Goal: Book appointment/travel/reservation

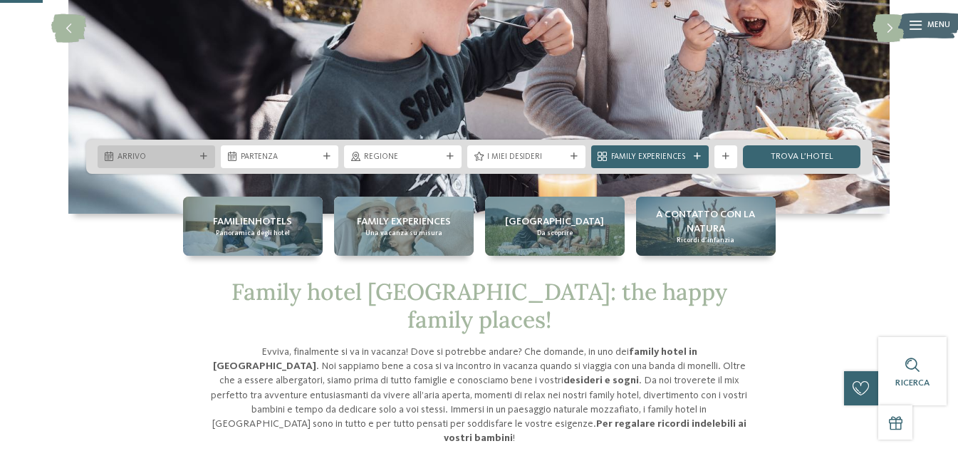
click at [157, 157] on span "Arrivo" at bounding box center [157, 157] width 78 height 11
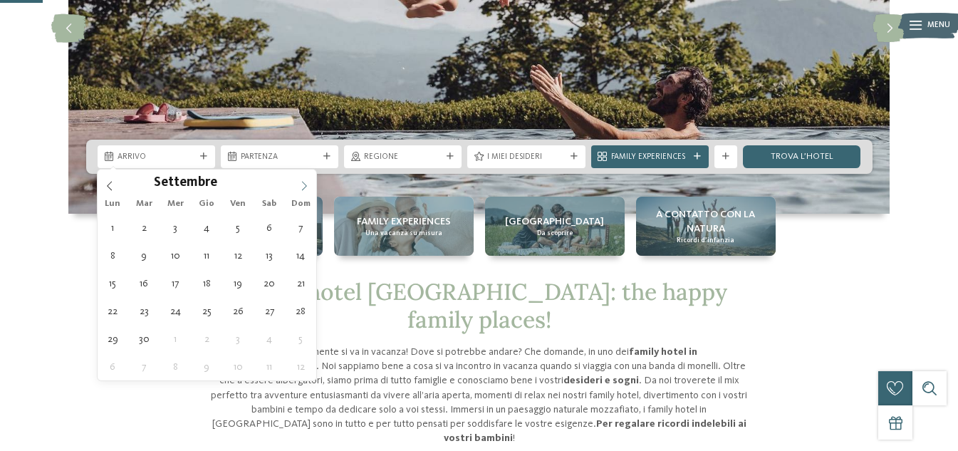
click at [301, 184] on icon at bounding box center [304, 186] width 10 height 10
type input "****"
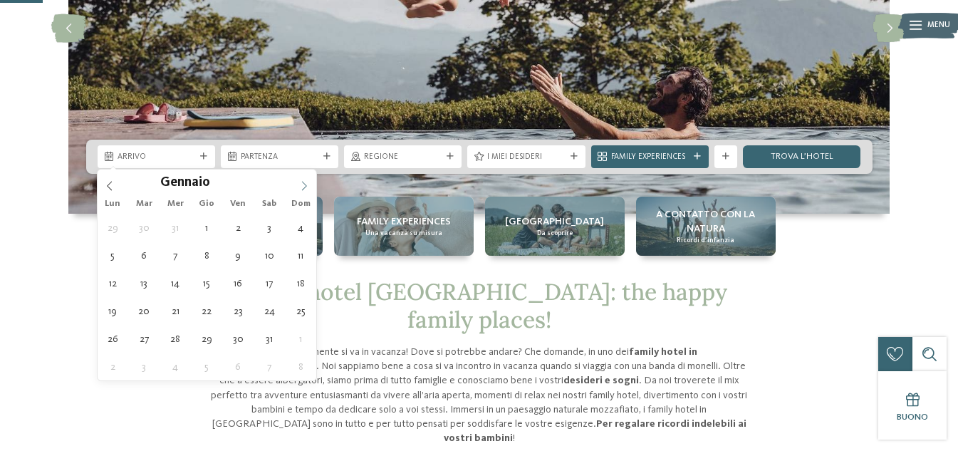
click at [301, 184] on icon at bounding box center [304, 186] width 10 height 10
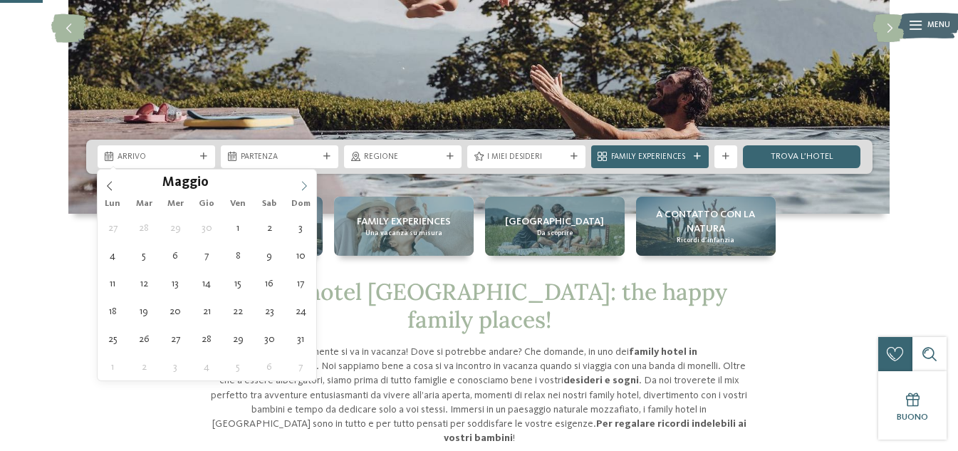
click at [301, 184] on icon at bounding box center [304, 186] width 10 height 10
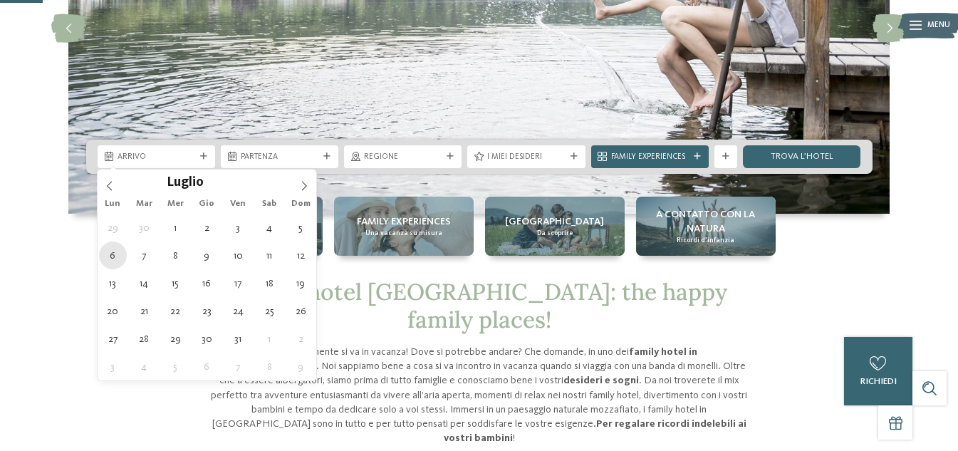
type div "[DATE]"
type input "****"
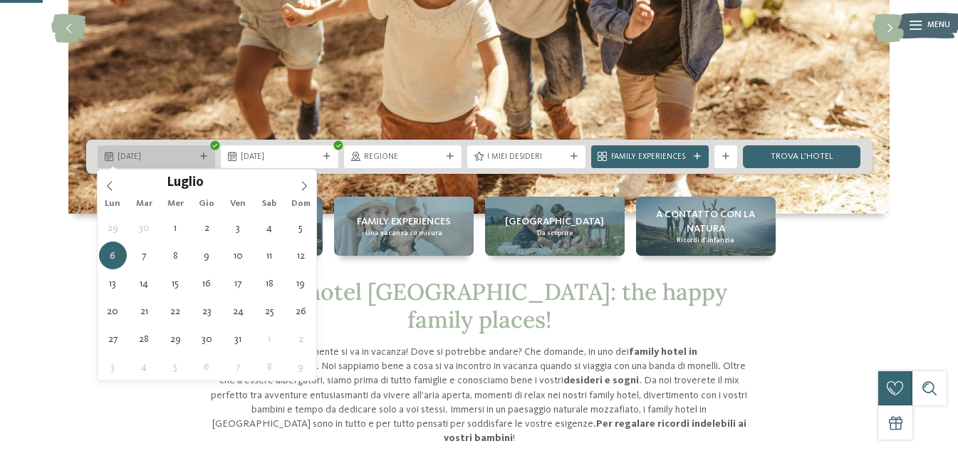
click at [204, 154] on icon at bounding box center [203, 156] width 7 height 7
type div "[DATE]"
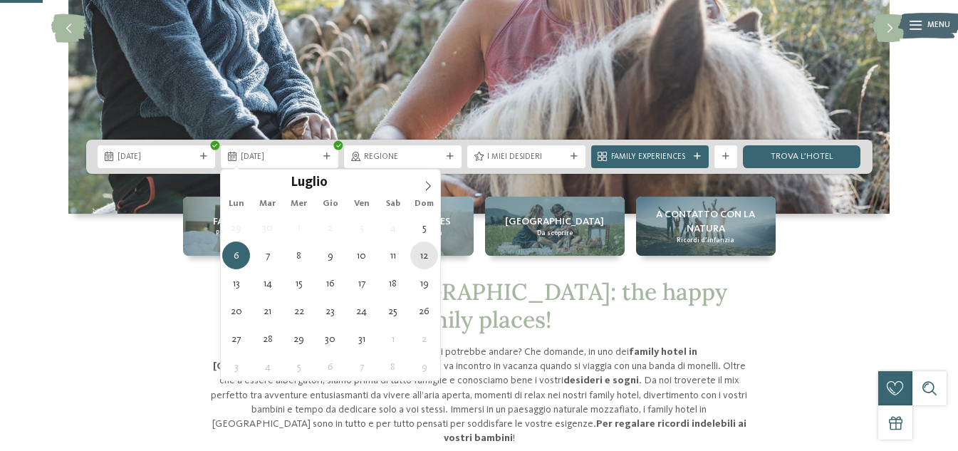
type div "[DATE]"
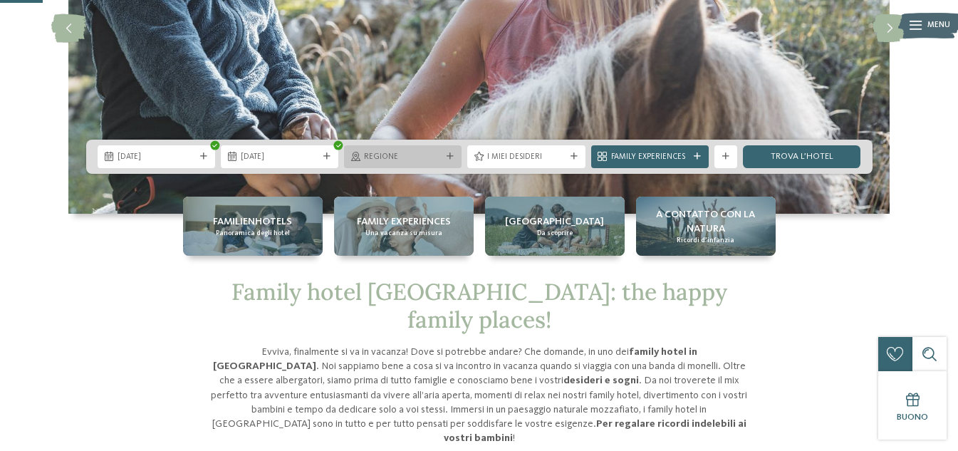
click at [449, 151] on div "Regione" at bounding box center [403, 156] width 118 height 23
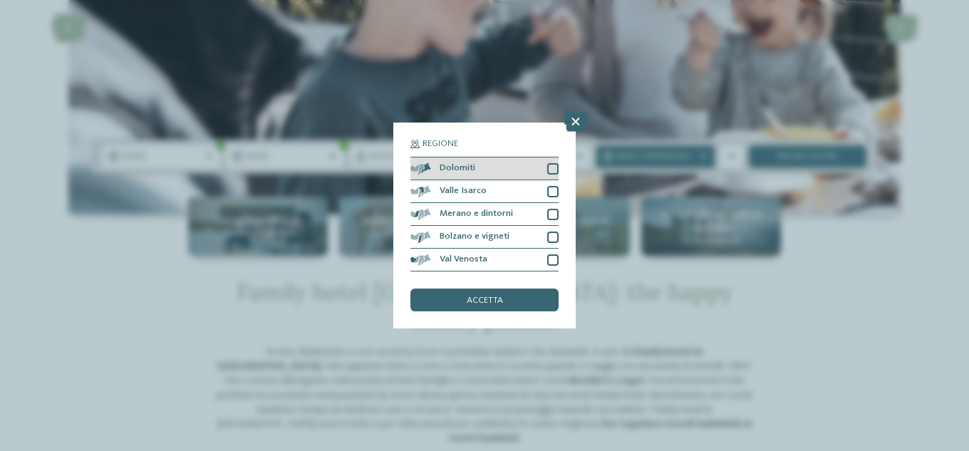
click at [552, 165] on div at bounding box center [552, 168] width 11 height 11
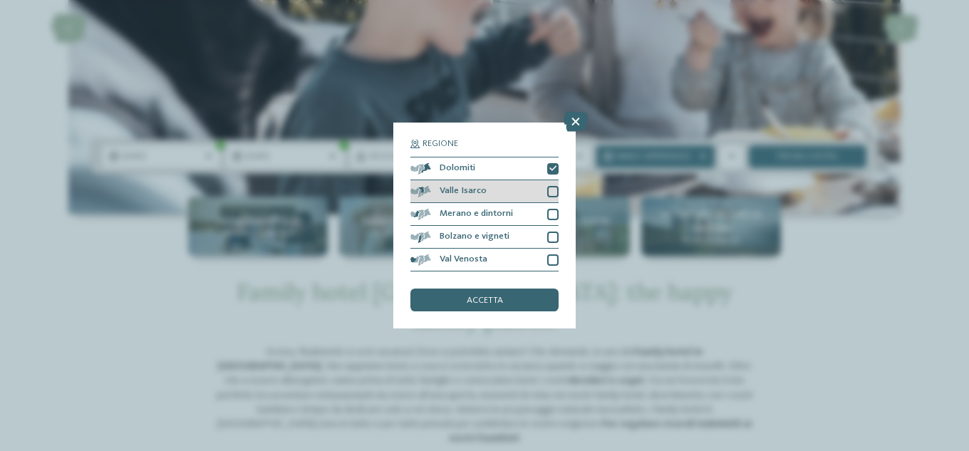
click at [556, 194] on div at bounding box center [552, 191] width 11 height 11
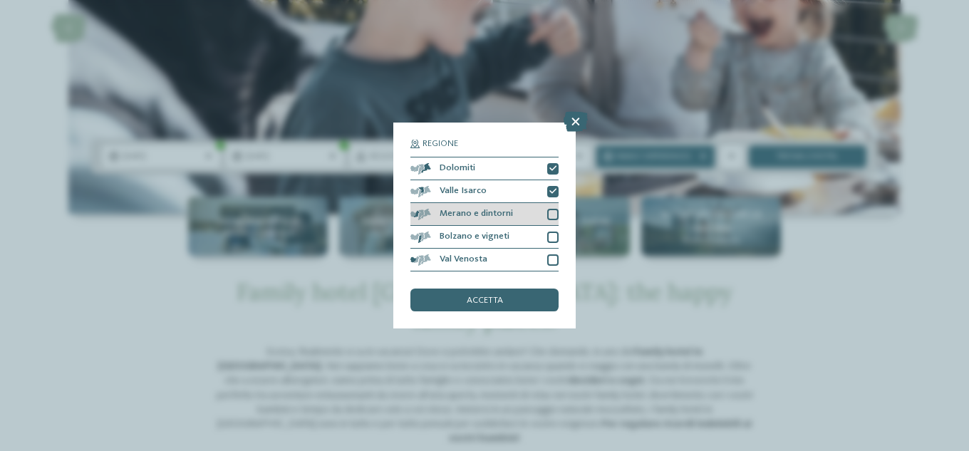
click at [557, 209] on div at bounding box center [552, 214] width 11 height 11
click at [556, 232] on div at bounding box center [552, 237] width 11 height 11
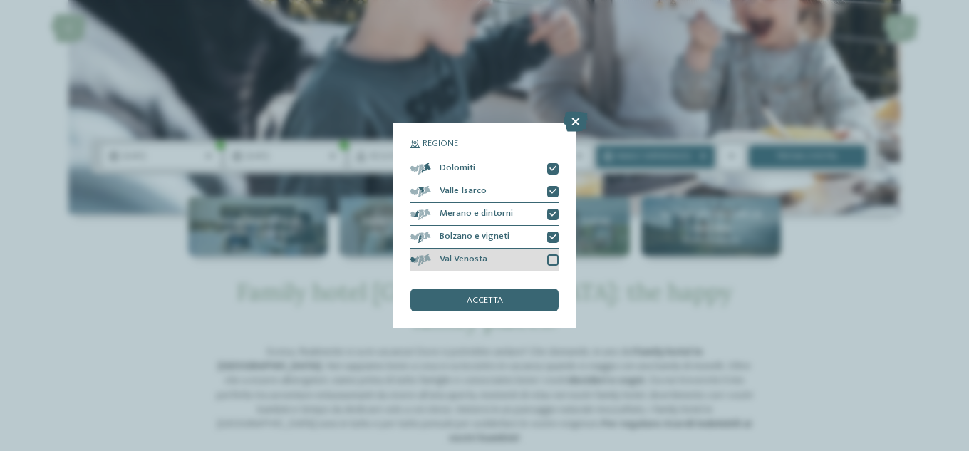
click at [553, 259] on div at bounding box center [552, 259] width 11 height 11
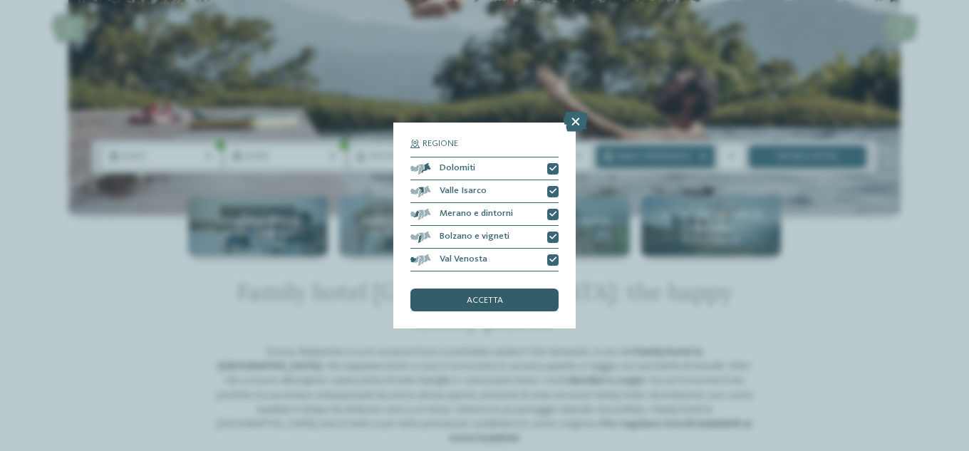
click at [492, 296] on span "accetta" at bounding box center [485, 300] width 36 height 9
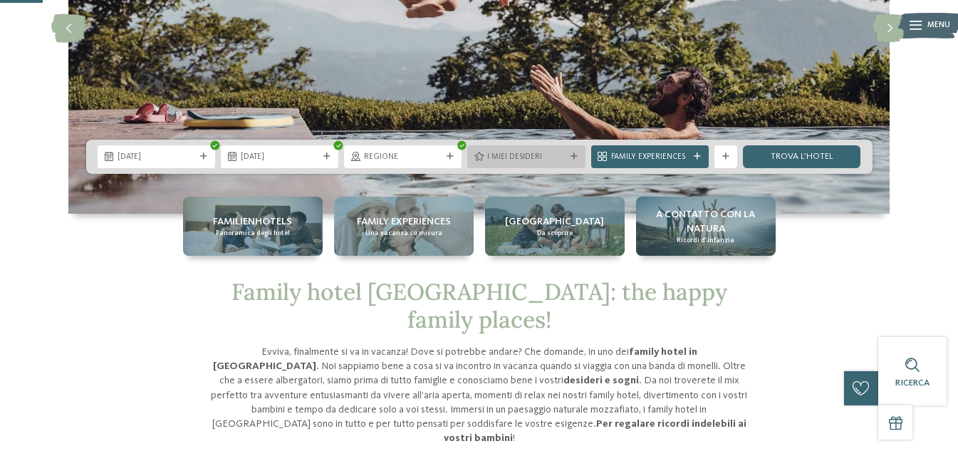
click at [571, 157] on icon at bounding box center [574, 156] width 7 height 7
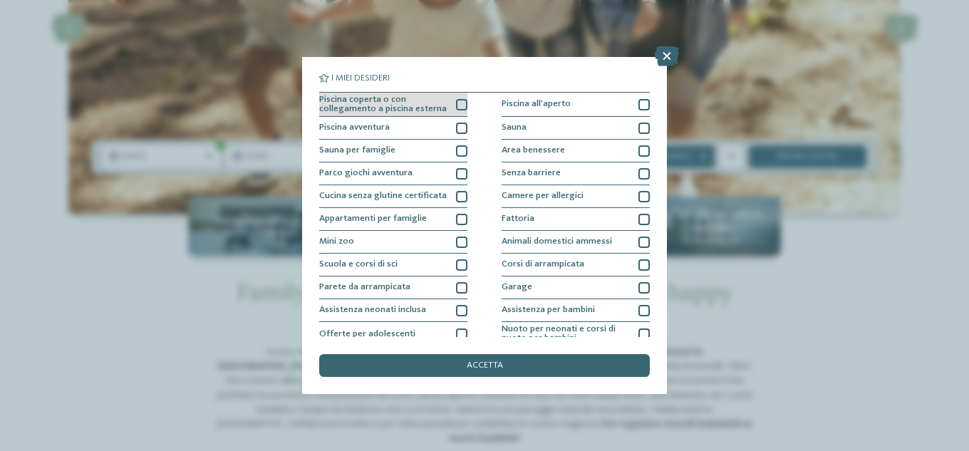
click at [459, 105] on div at bounding box center [461, 104] width 11 height 11
click at [458, 131] on div at bounding box center [461, 128] width 11 height 11
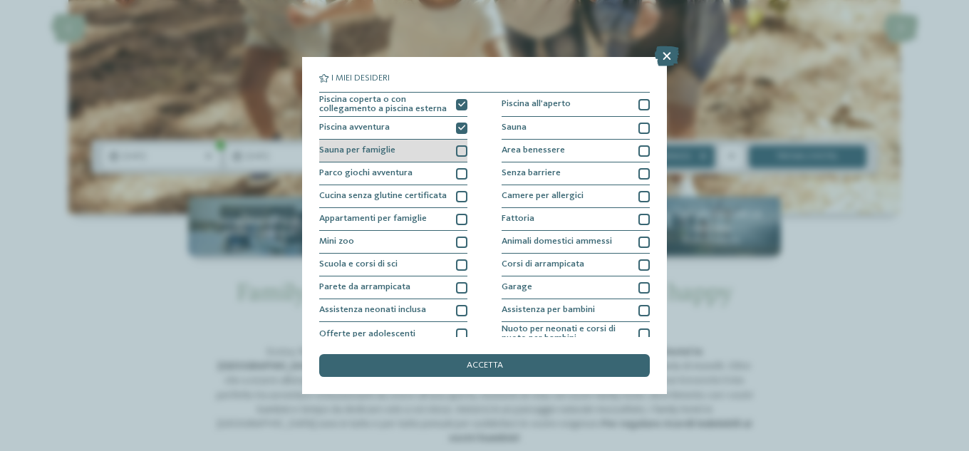
click at [459, 151] on div at bounding box center [461, 150] width 11 height 11
click at [459, 152] on icon at bounding box center [461, 150] width 7 height 7
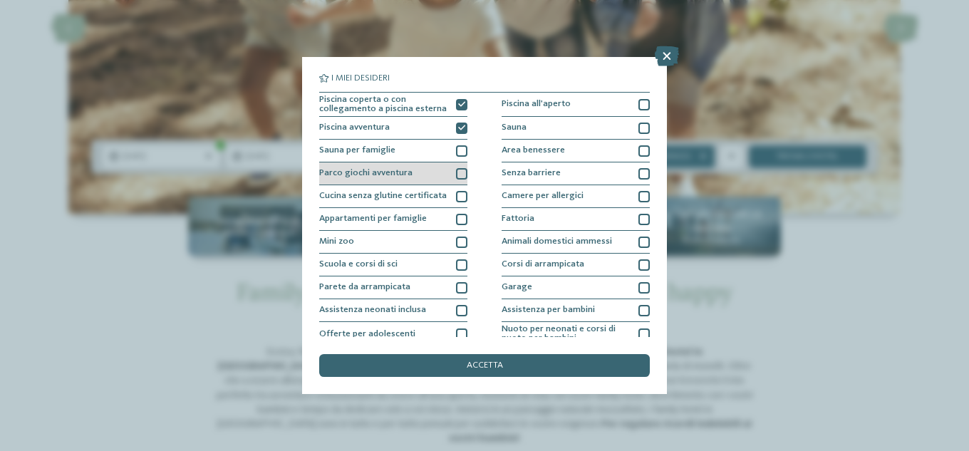
click at [458, 175] on div at bounding box center [461, 173] width 11 height 11
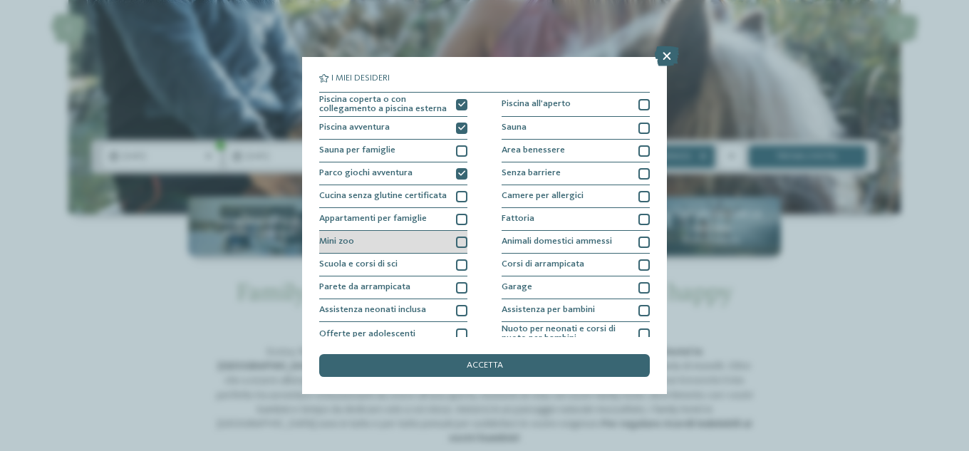
click at [456, 241] on div at bounding box center [461, 241] width 11 height 11
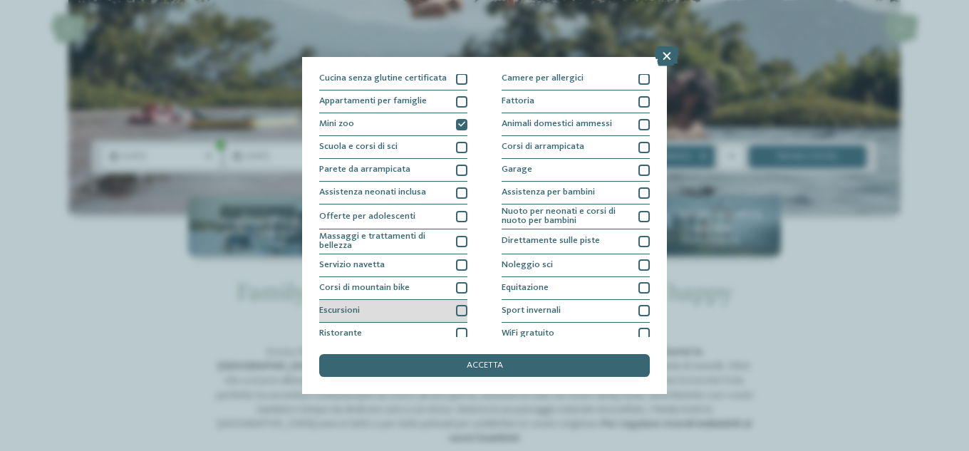
scroll to position [142, 0]
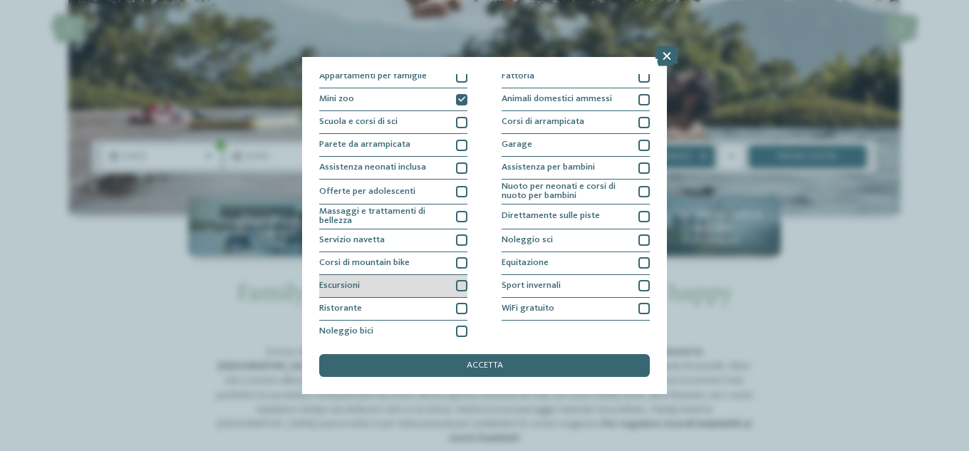
click at [460, 281] on div at bounding box center [461, 285] width 11 height 11
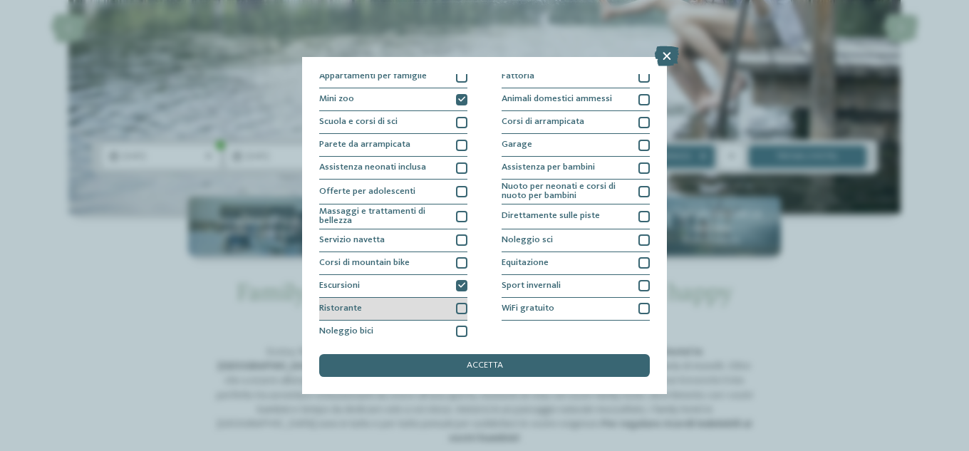
click at [458, 306] on div at bounding box center [461, 308] width 11 height 11
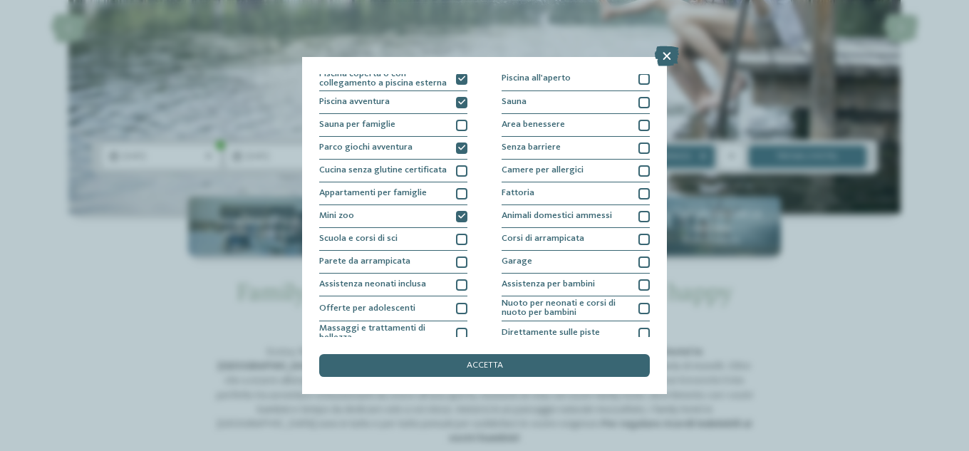
scroll to position [0, 0]
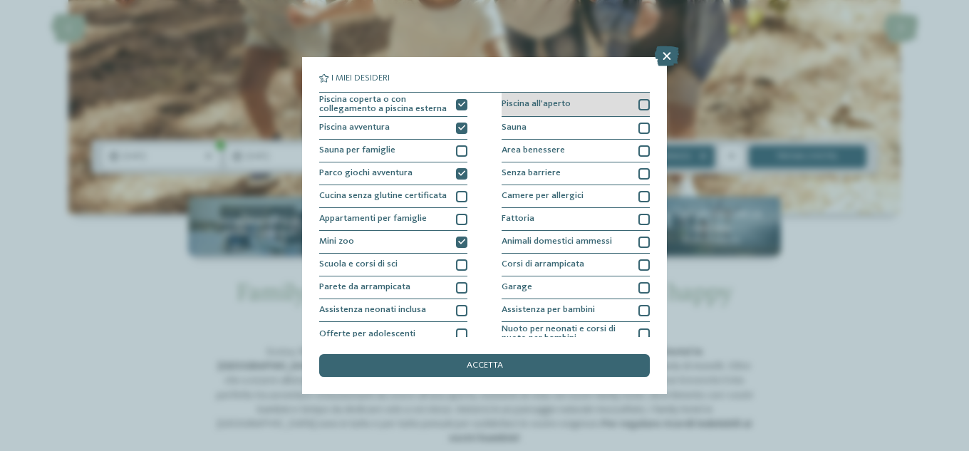
click at [638, 105] on div at bounding box center [643, 104] width 11 height 11
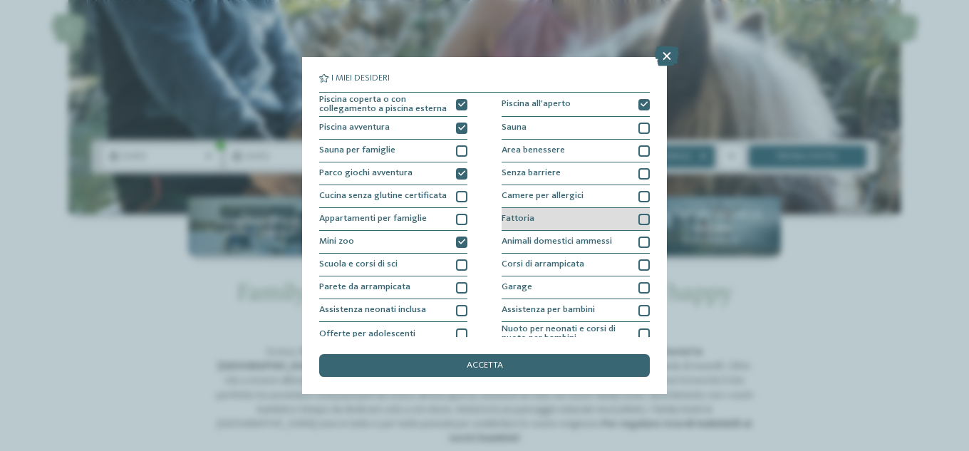
click at [638, 218] on div at bounding box center [643, 219] width 11 height 11
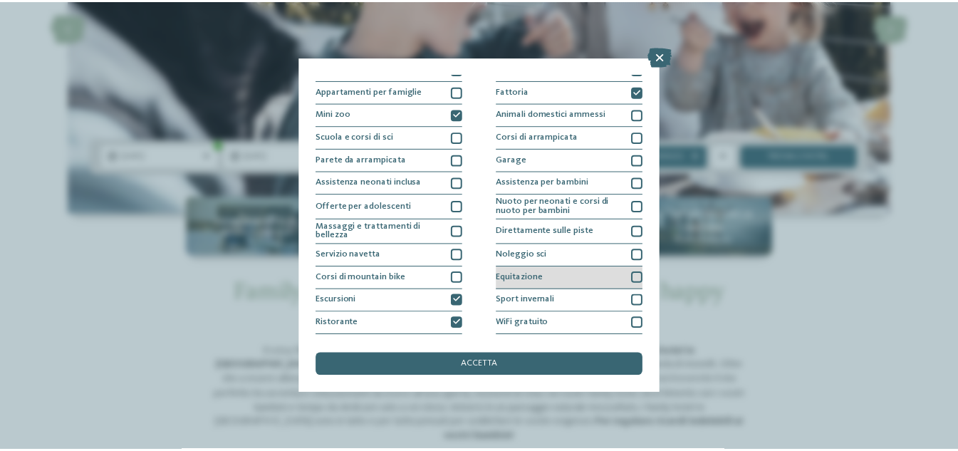
scroll to position [142, 0]
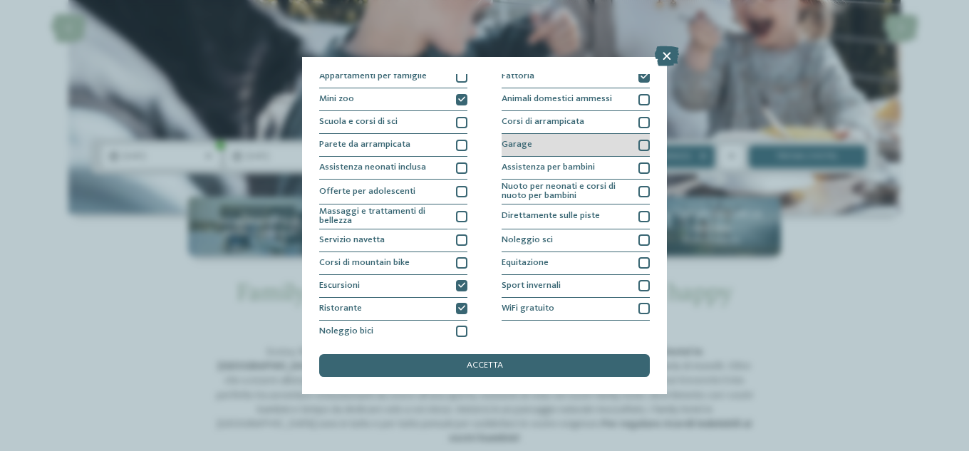
click at [638, 146] on div at bounding box center [643, 145] width 11 height 11
click at [640, 165] on div at bounding box center [643, 167] width 11 height 11
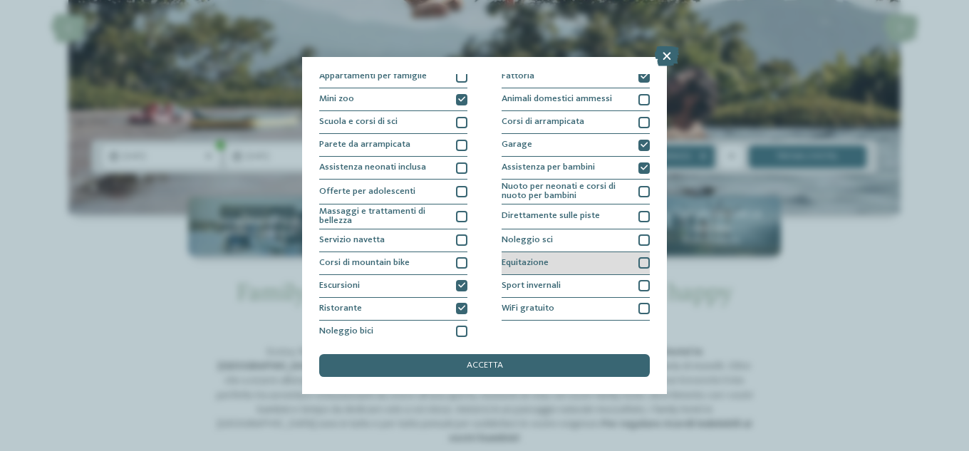
click at [638, 262] on div at bounding box center [643, 262] width 11 height 11
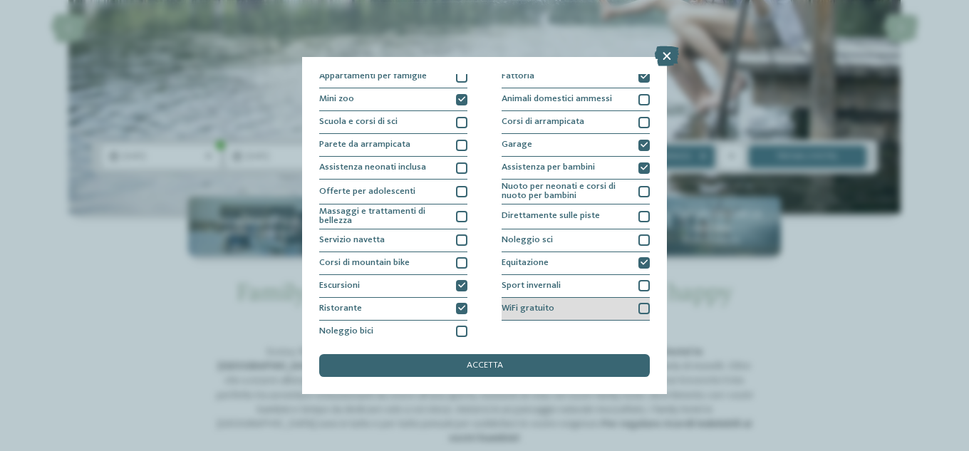
click at [638, 307] on div at bounding box center [643, 308] width 11 height 11
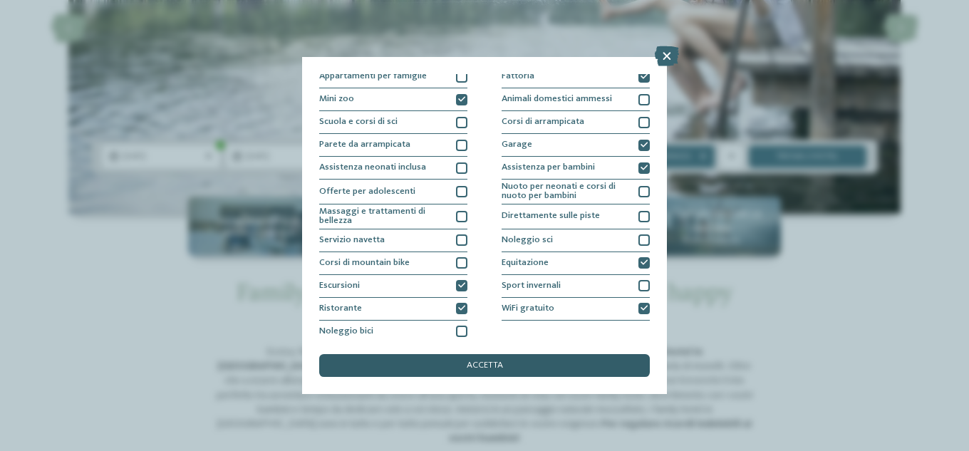
click at [526, 365] on div "accetta" at bounding box center [484, 365] width 331 height 23
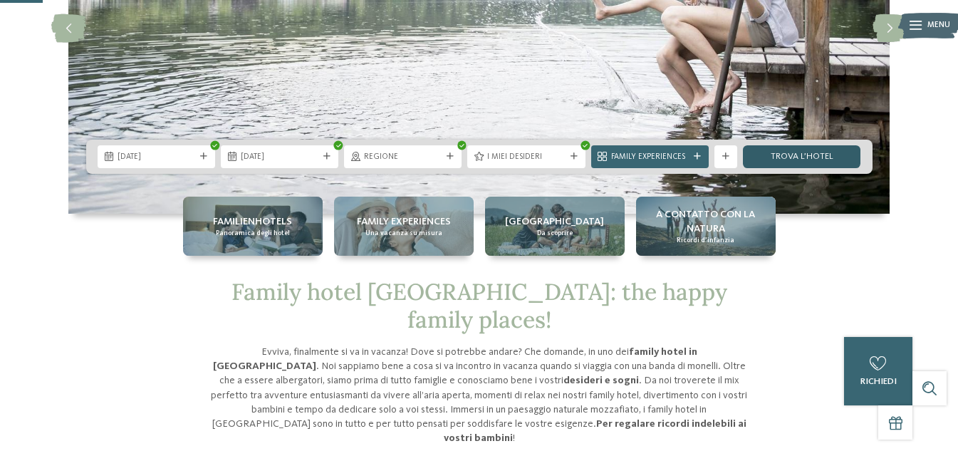
click at [805, 155] on link "trova l’hotel" at bounding box center [802, 156] width 118 height 23
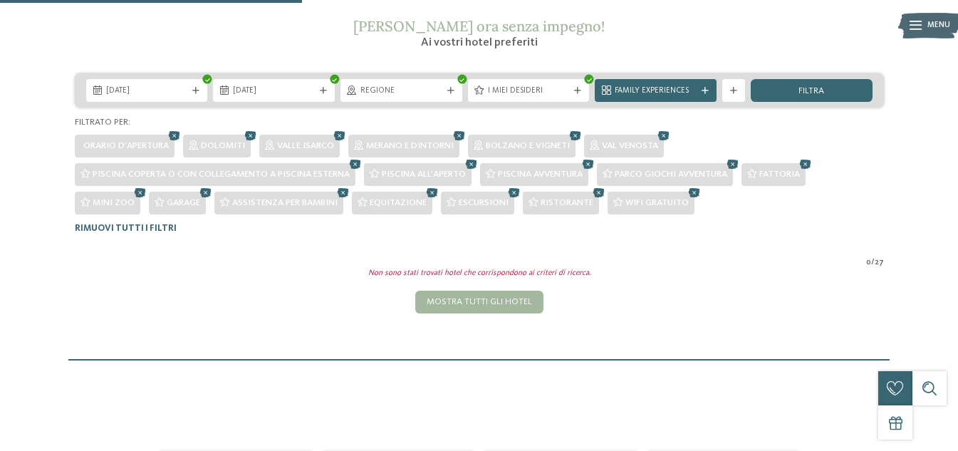
scroll to position [195, 0]
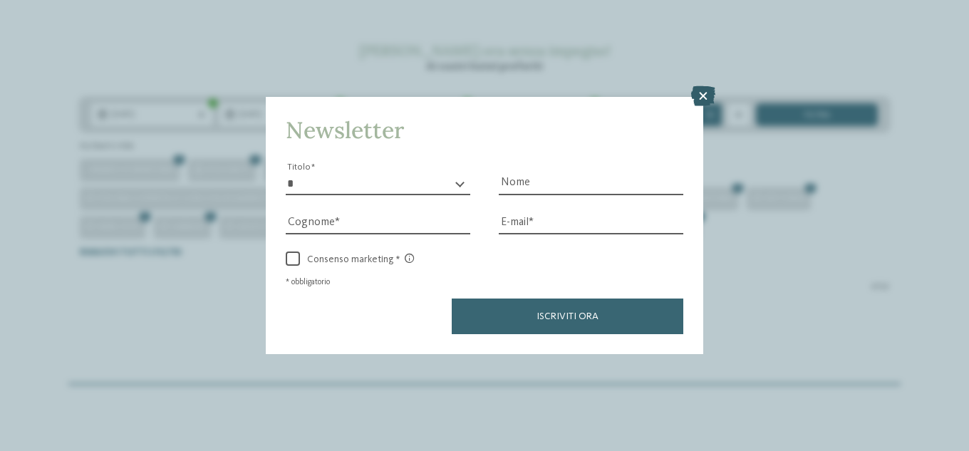
click at [702, 93] on icon at bounding box center [703, 96] width 24 height 20
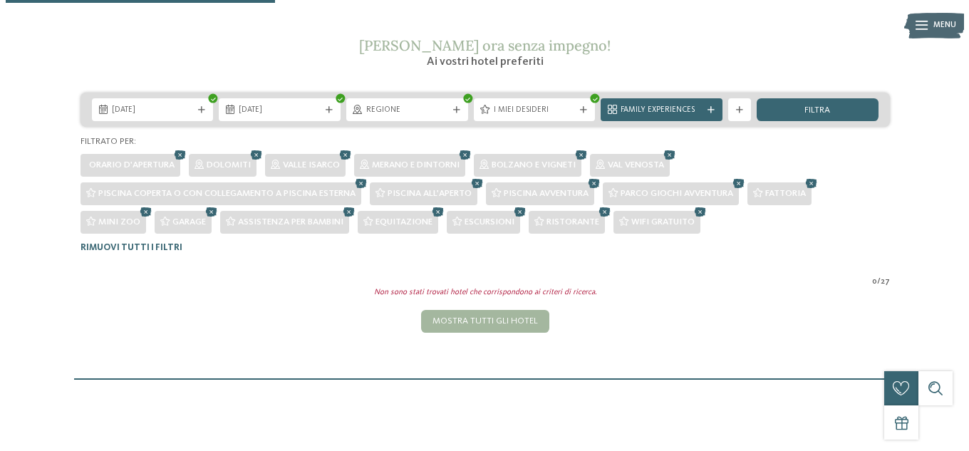
scroll to position [214, 0]
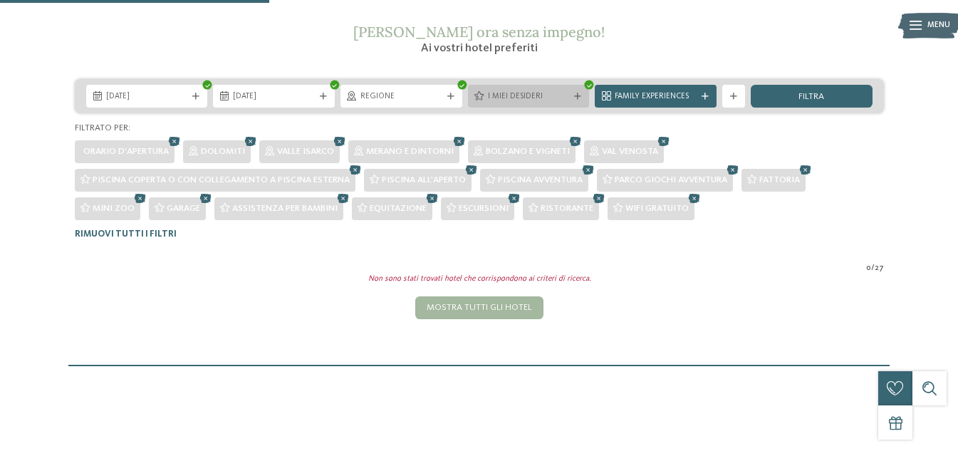
click at [588, 85] on icon at bounding box center [589, 85] width 5 height 4
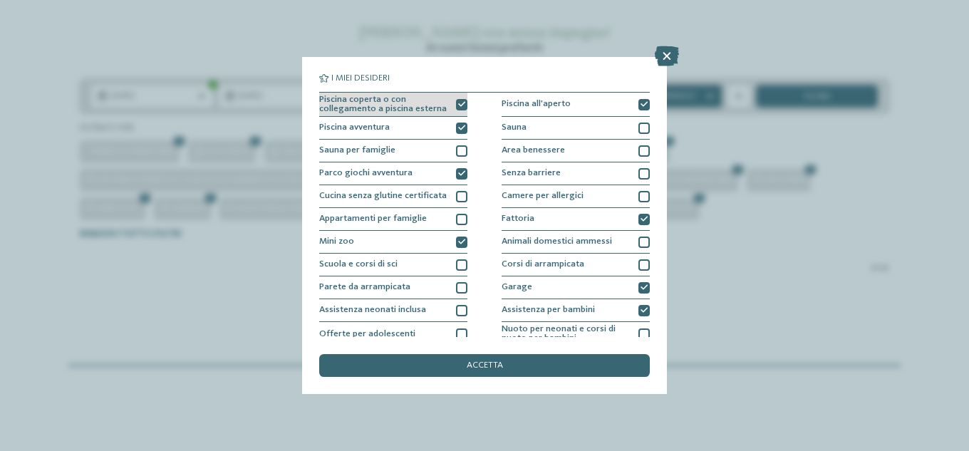
click at [458, 101] on icon at bounding box center [461, 104] width 7 height 7
click at [452, 128] on div "Piscina avventura" at bounding box center [393, 128] width 148 height 23
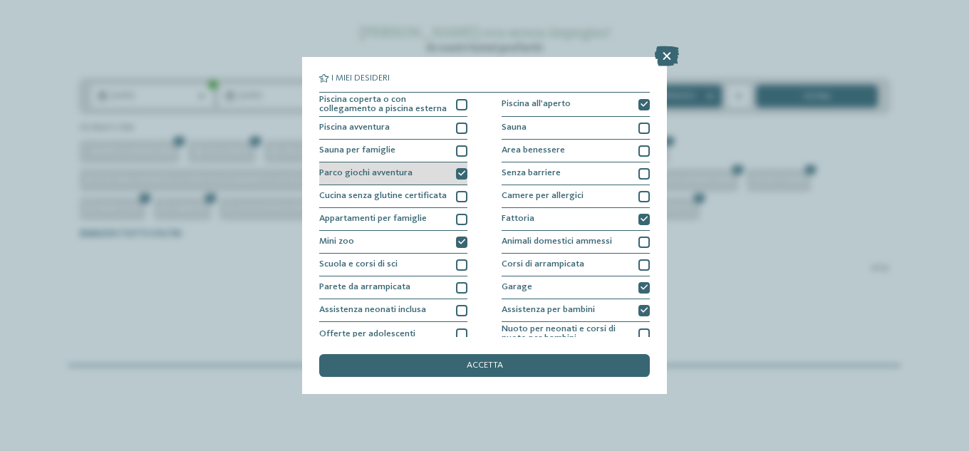
click at [451, 170] on div "Parco giochi avventura" at bounding box center [393, 173] width 148 height 23
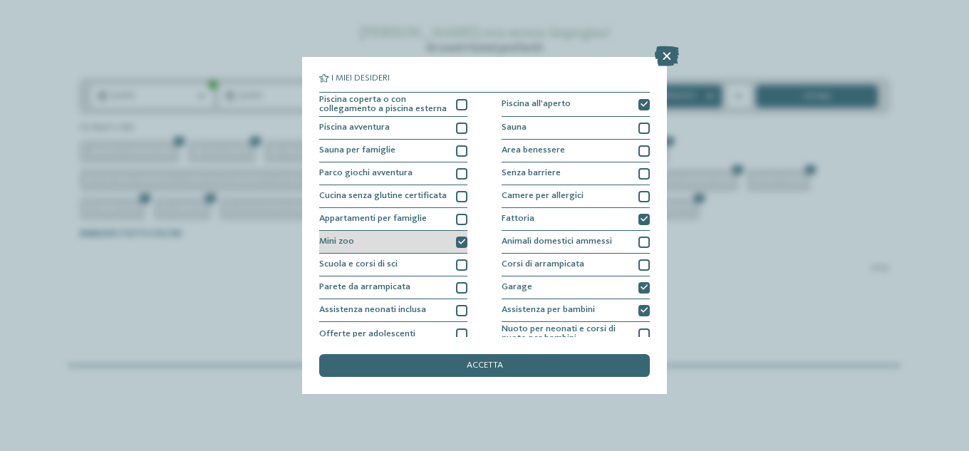
click at [458, 243] on icon at bounding box center [461, 242] width 7 height 7
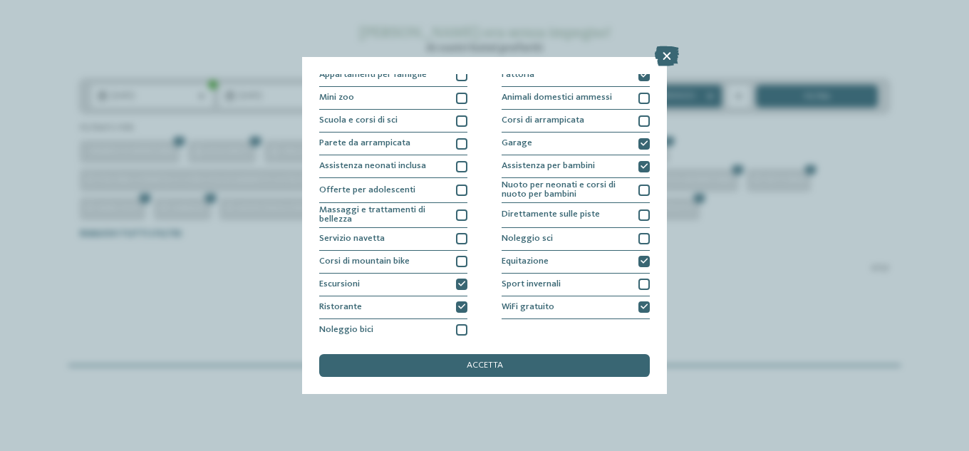
scroll to position [149, 0]
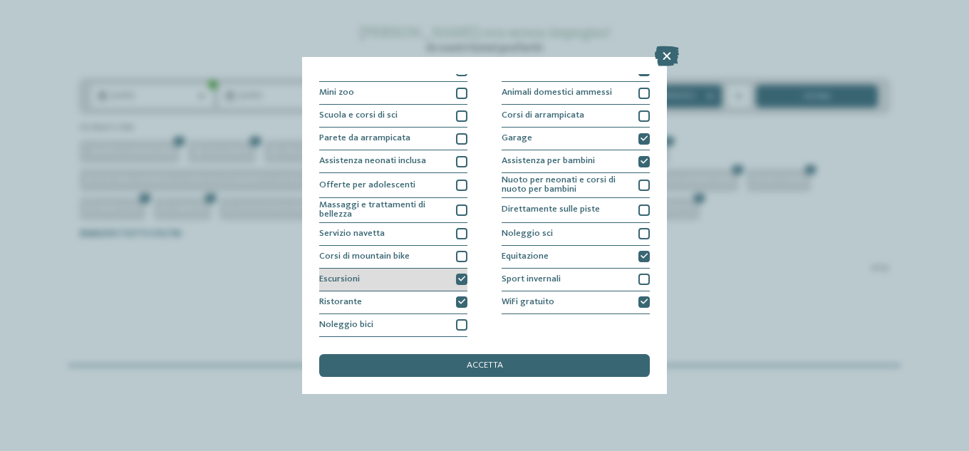
click at [459, 280] on icon at bounding box center [461, 279] width 7 height 7
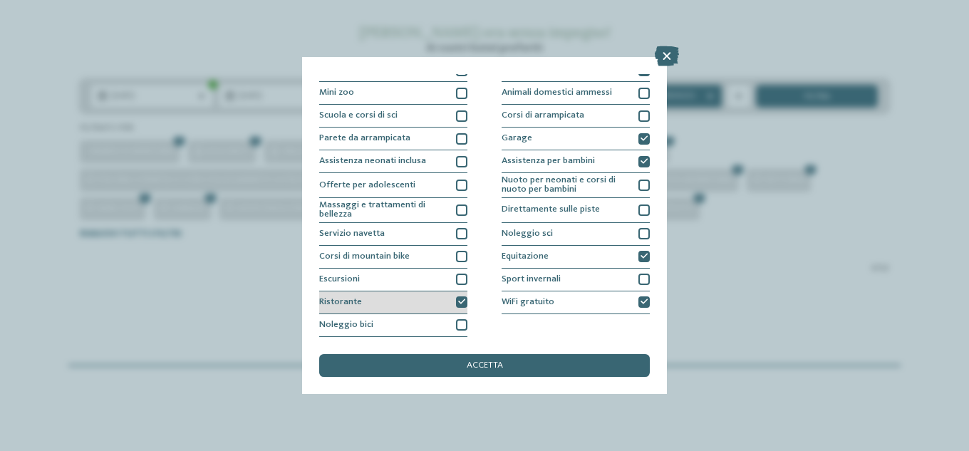
click at [460, 303] on icon at bounding box center [461, 301] width 7 height 7
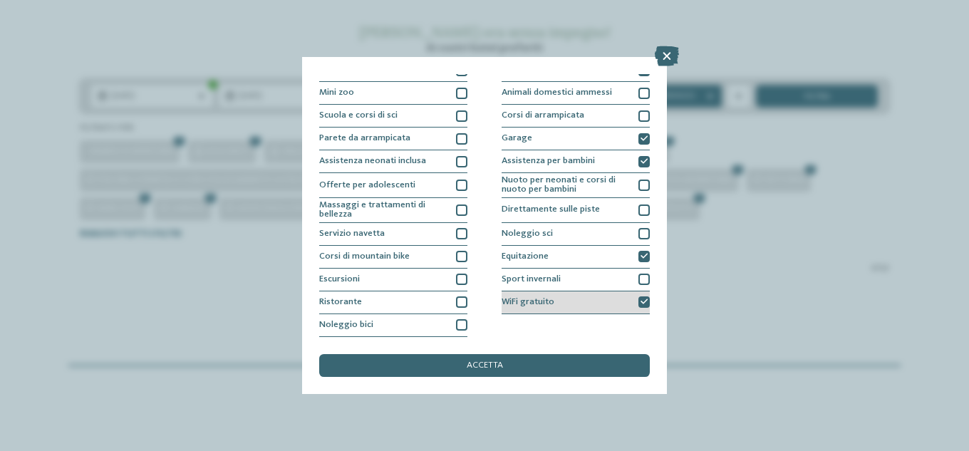
click at [639, 306] on div at bounding box center [643, 301] width 11 height 11
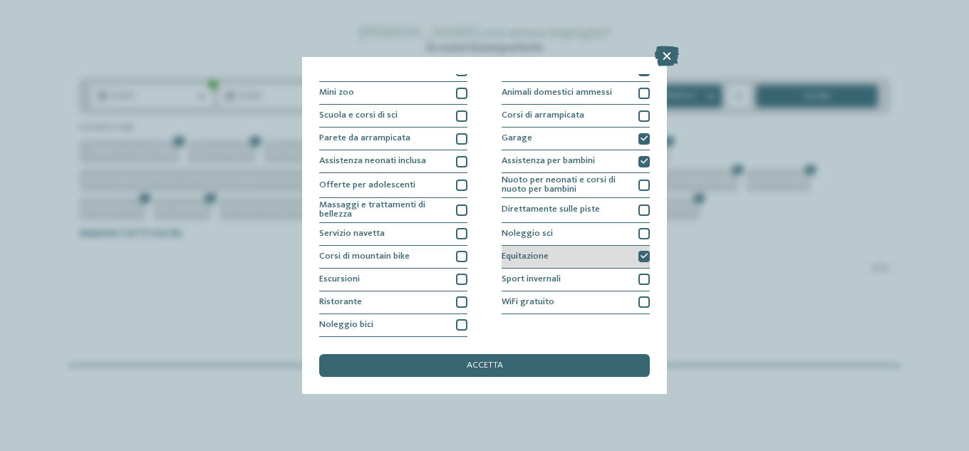
drag, startPoint x: 638, startPoint y: 260, endPoint x: 638, endPoint y: 177, distance: 82.6
click at [638, 255] on div at bounding box center [643, 256] width 11 height 11
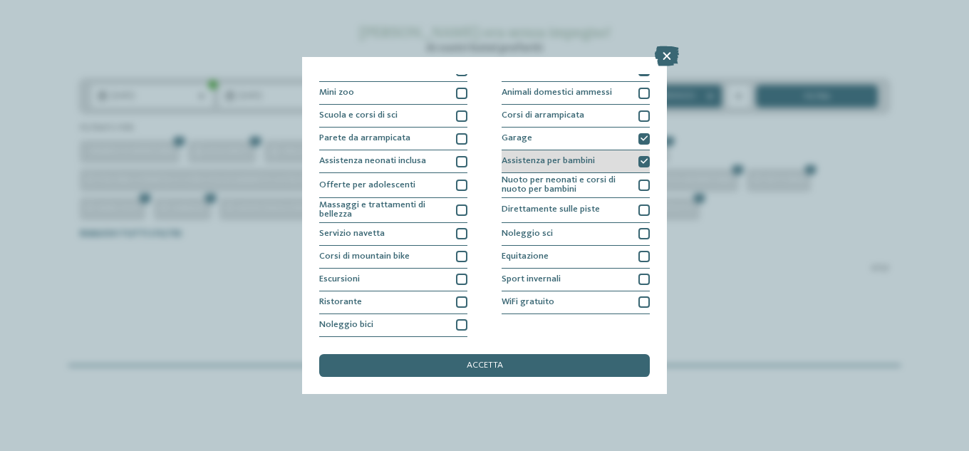
click at [638, 166] on div at bounding box center [643, 161] width 11 height 11
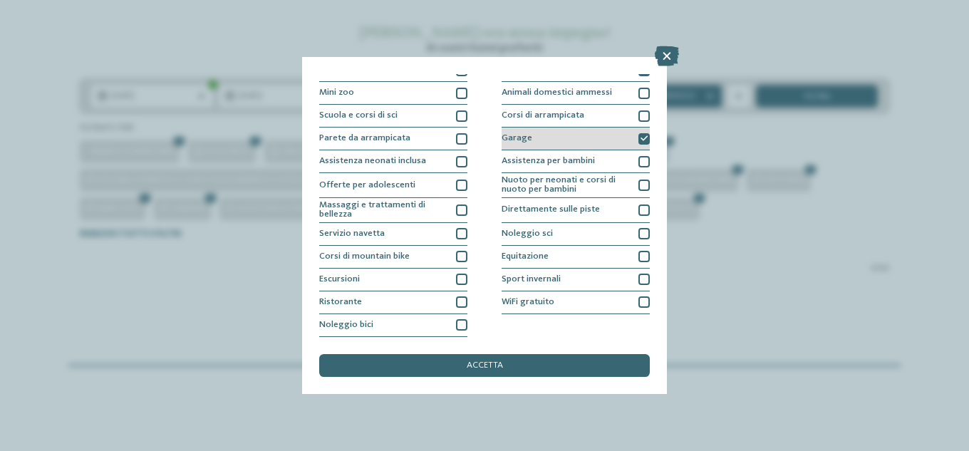
click at [640, 140] on icon at bounding box center [643, 138] width 7 height 7
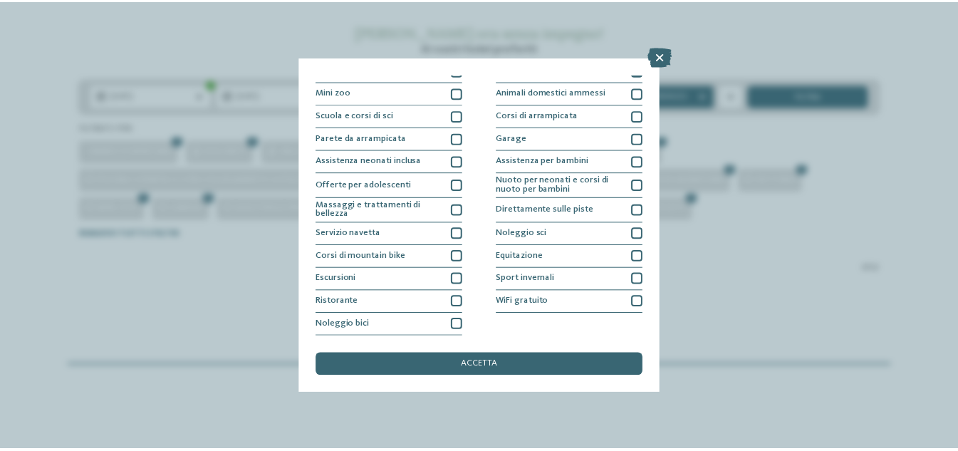
scroll to position [0, 0]
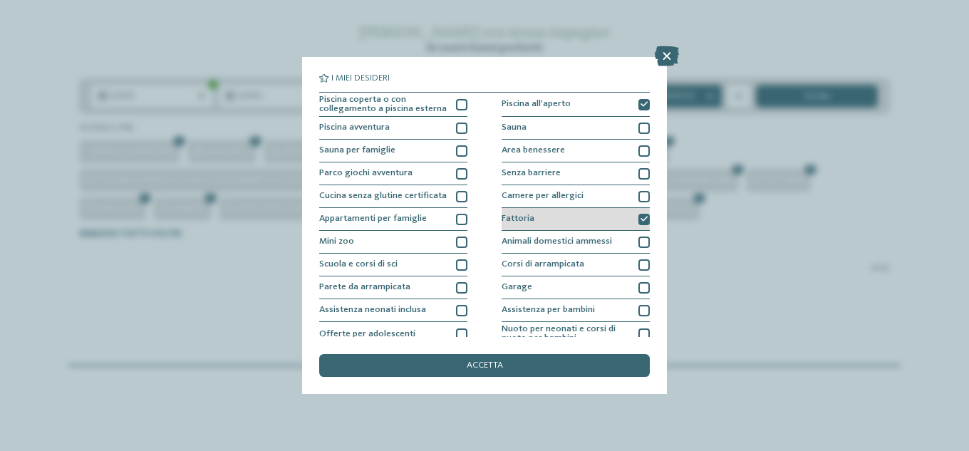
click at [640, 221] on icon at bounding box center [643, 219] width 7 height 7
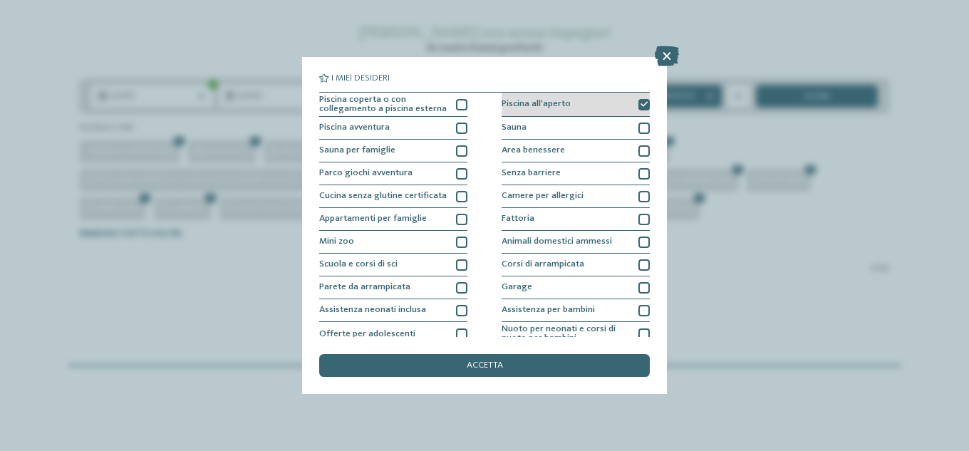
click at [640, 105] on icon at bounding box center [643, 104] width 7 height 7
click at [502, 364] on div "accetta" at bounding box center [484, 365] width 331 height 23
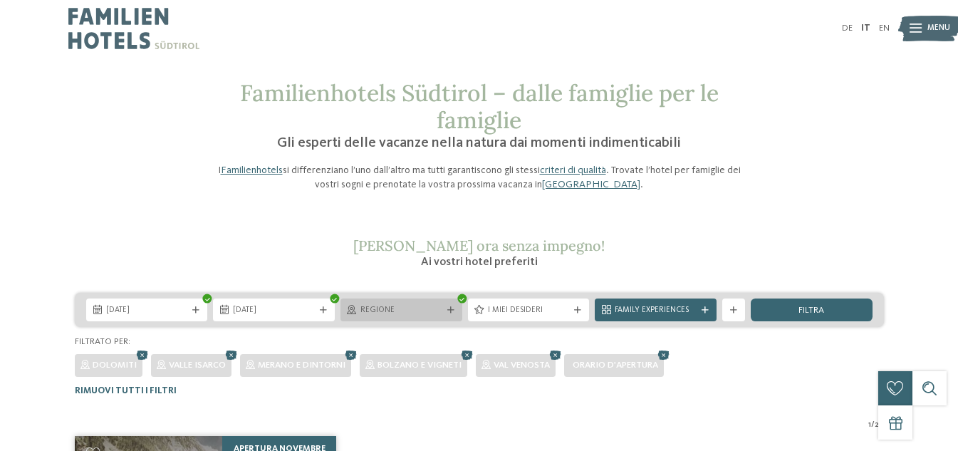
click at [461, 301] on icon at bounding box center [461, 298] width 5 height 4
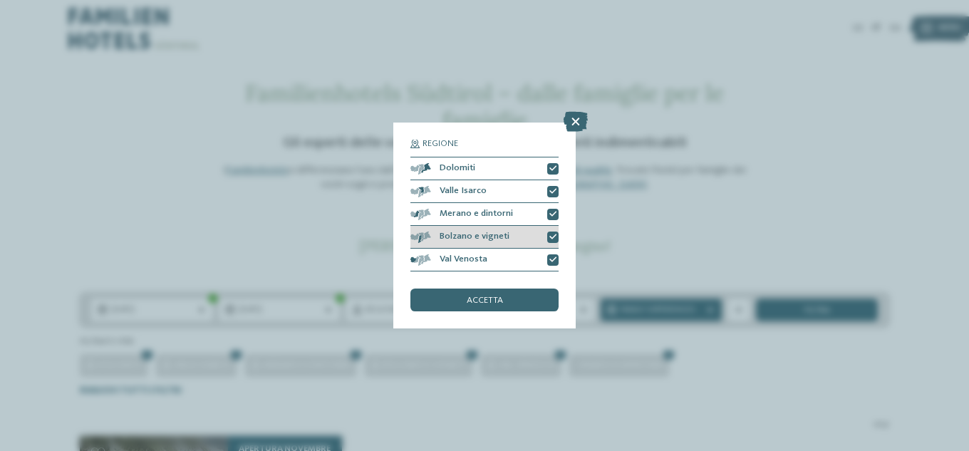
drag, startPoint x: 551, startPoint y: 261, endPoint x: 553, endPoint y: 241, distance: 20.1
click at [551, 260] on icon at bounding box center [552, 259] width 7 height 7
click at [553, 232] on div at bounding box center [552, 237] width 11 height 11
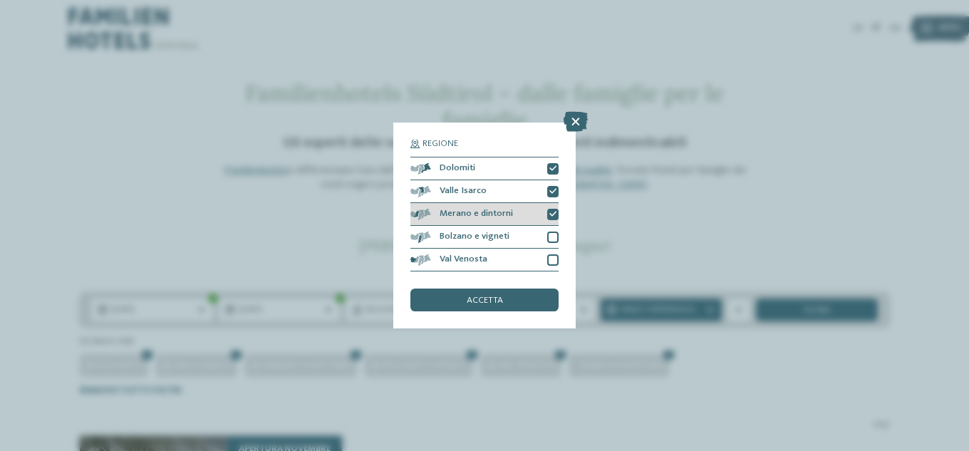
click at [553, 213] on icon at bounding box center [552, 214] width 7 height 7
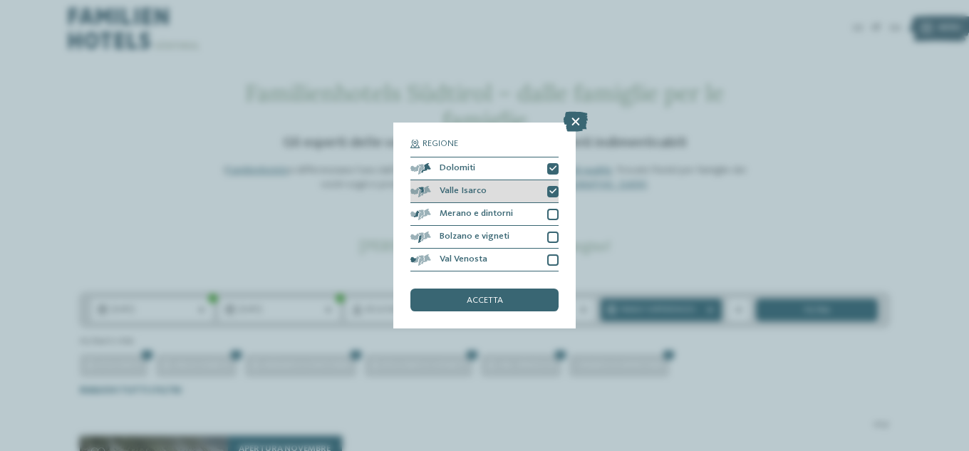
click at [553, 194] on icon at bounding box center [552, 191] width 7 height 7
drag, startPoint x: 549, startPoint y: 167, endPoint x: 545, endPoint y: 201, distance: 33.8
click at [551, 167] on icon at bounding box center [552, 168] width 7 height 7
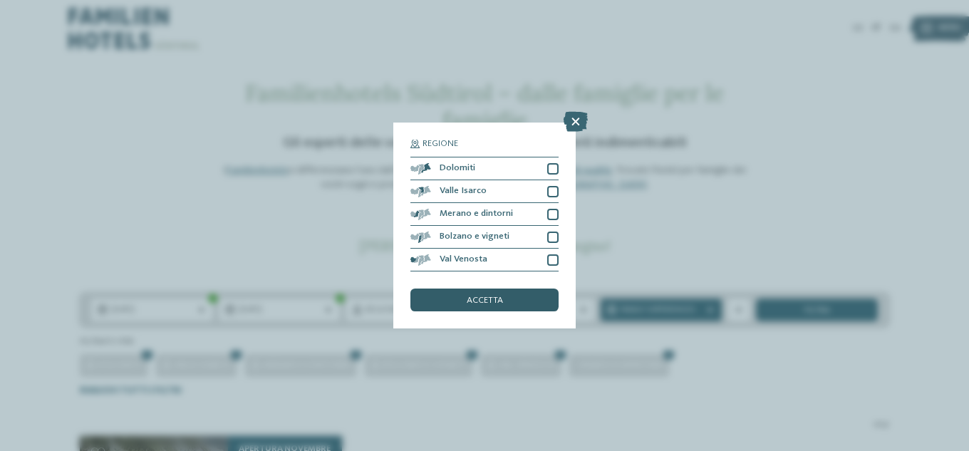
click at [481, 303] on span "accetta" at bounding box center [485, 300] width 36 height 9
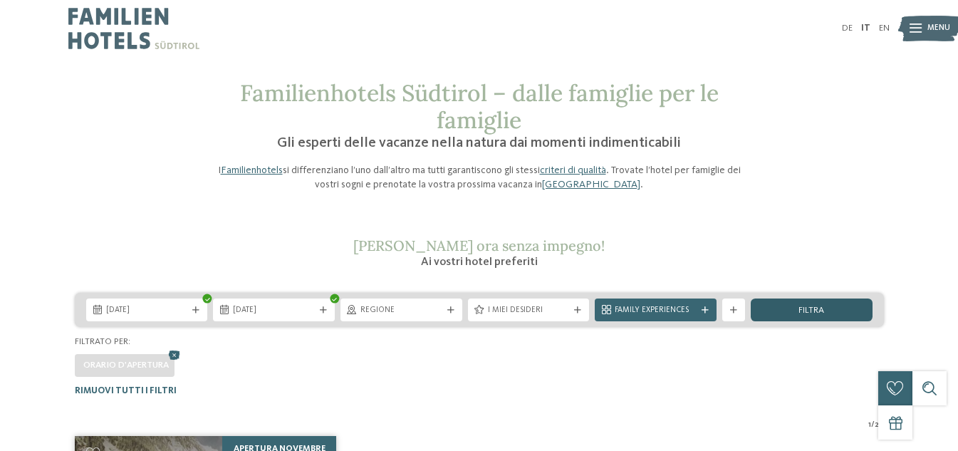
click at [813, 312] on span "filtra" at bounding box center [812, 310] width 26 height 9
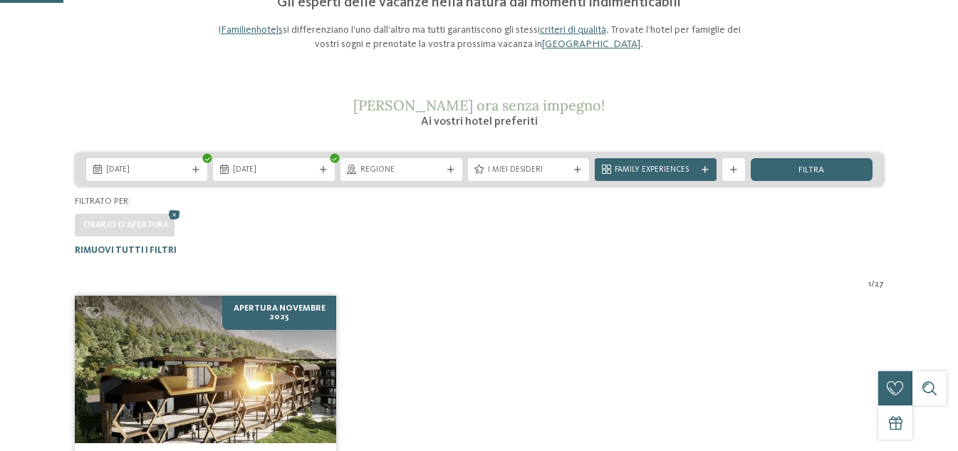
scroll to position [67, 0]
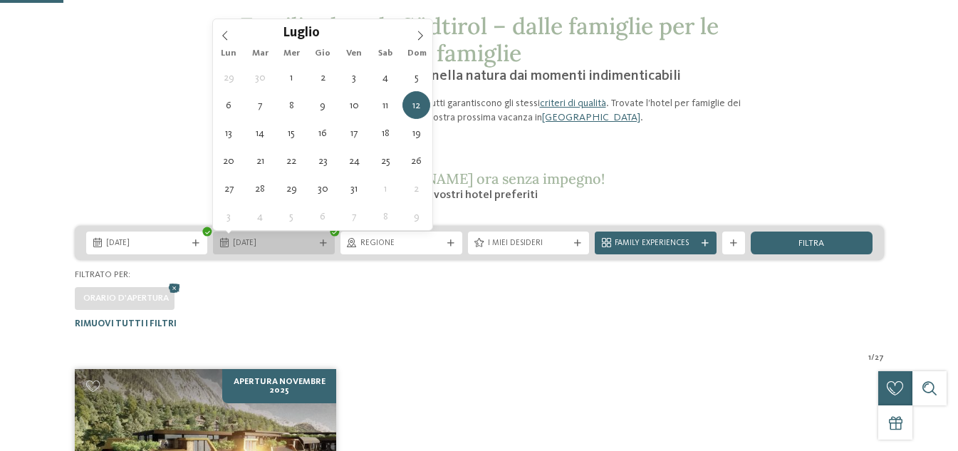
click at [323, 243] on icon at bounding box center [323, 243] width 7 height 7
type div "[DATE]"
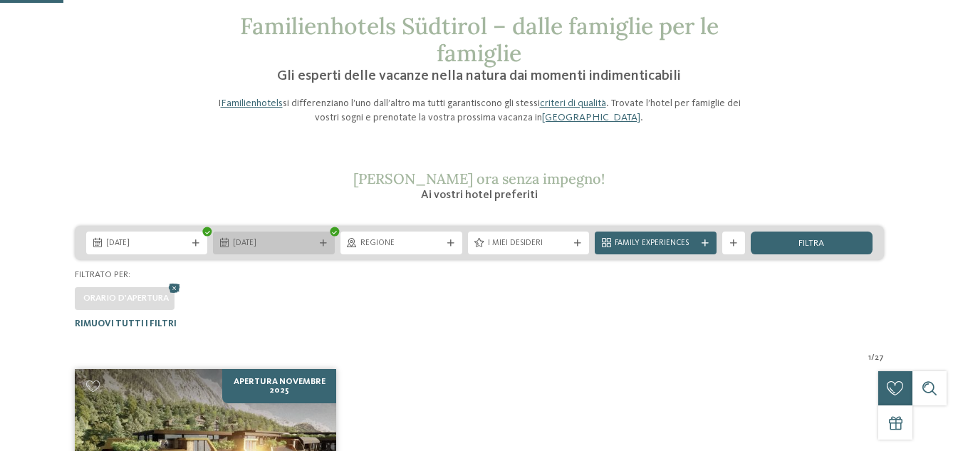
click at [318, 244] on div at bounding box center [323, 243] width 11 height 7
click at [318, 243] on div at bounding box center [323, 243] width 11 height 7
